Goal: Find contact information: Find contact information

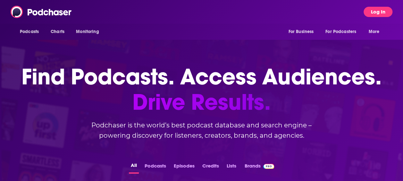
click at [375, 12] on button "Log In" at bounding box center [378, 12] width 29 height 10
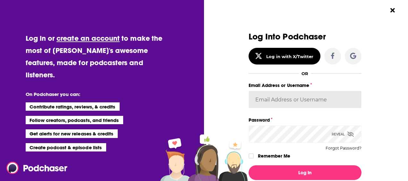
type input "ShailiPriya"
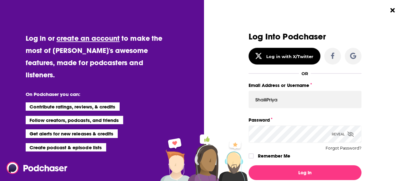
click at [350, 133] on icon "Dialog" at bounding box center [351, 134] width 6 height 5
click at [249, 155] on label "Dialog" at bounding box center [251, 155] width 5 height 5
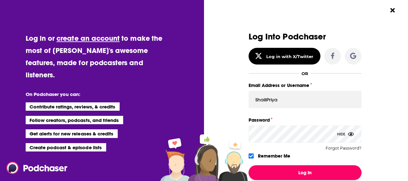
click at [305, 172] on button "Log In" at bounding box center [305, 172] width 113 height 15
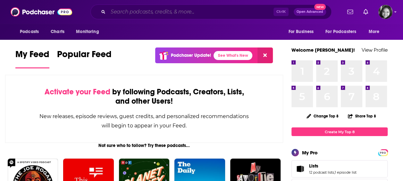
click at [141, 9] on input "Search podcasts, credits, & more..." at bounding box center [191, 12] width 166 height 10
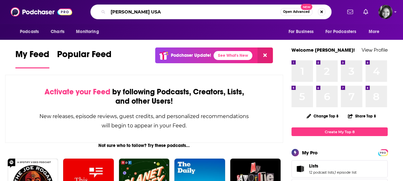
type input "[PERSON_NAME] USA"
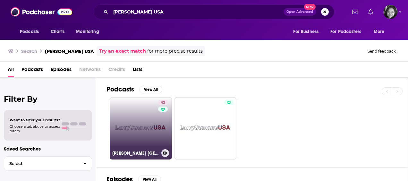
click at [132, 136] on link "42 [PERSON_NAME] [GEOGRAPHIC_DATA]" at bounding box center [141, 128] width 62 height 62
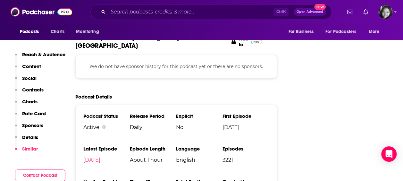
scroll to position [873, 0]
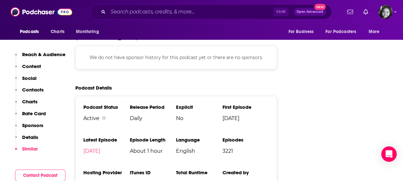
click at [43, 173] on button "Contact Podcast" at bounding box center [40, 175] width 50 height 12
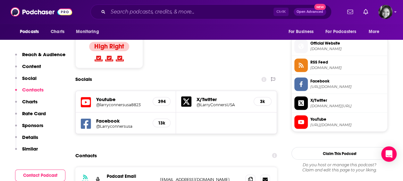
scroll to position [512, 0]
